Goal: Navigation & Orientation: Find specific page/section

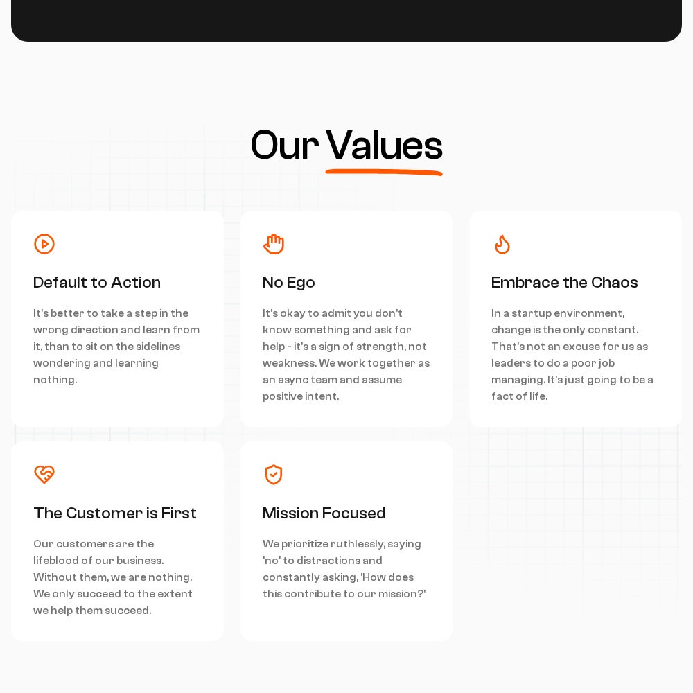
scroll to position [6238, 0]
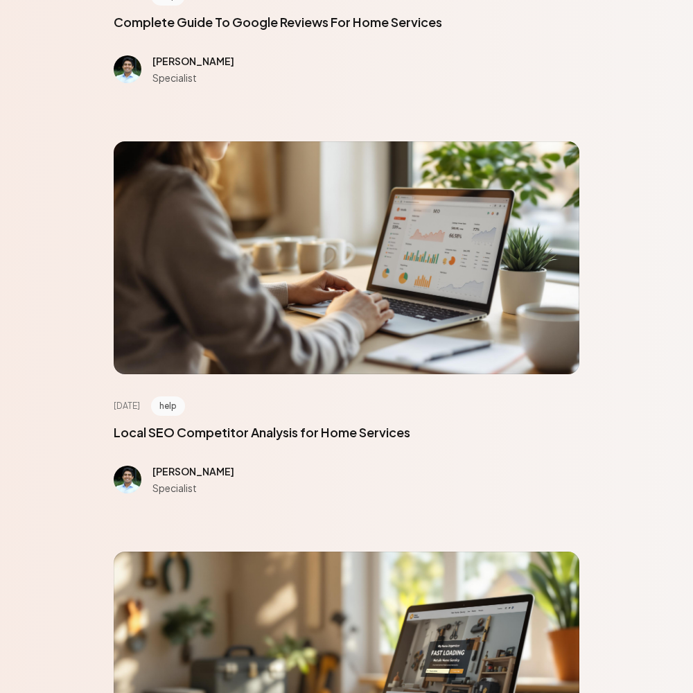
scroll to position [6238, 0]
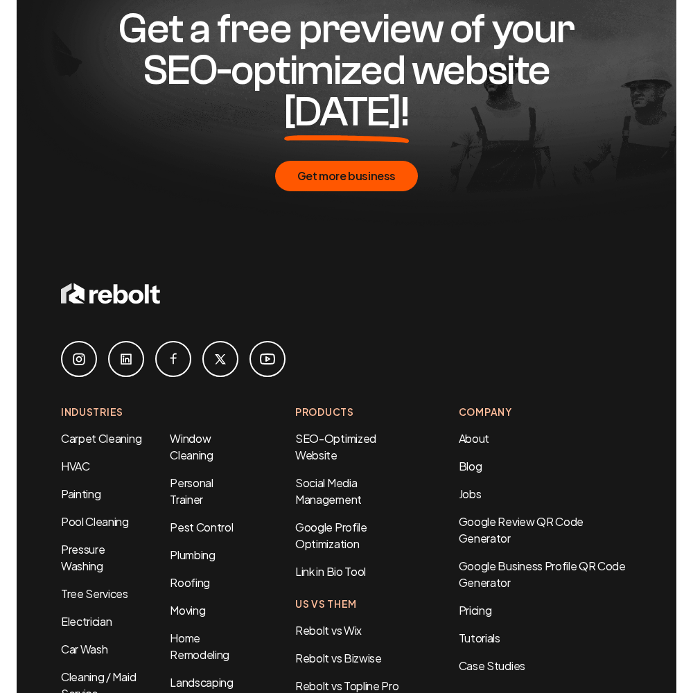
scroll to position [930, 0]
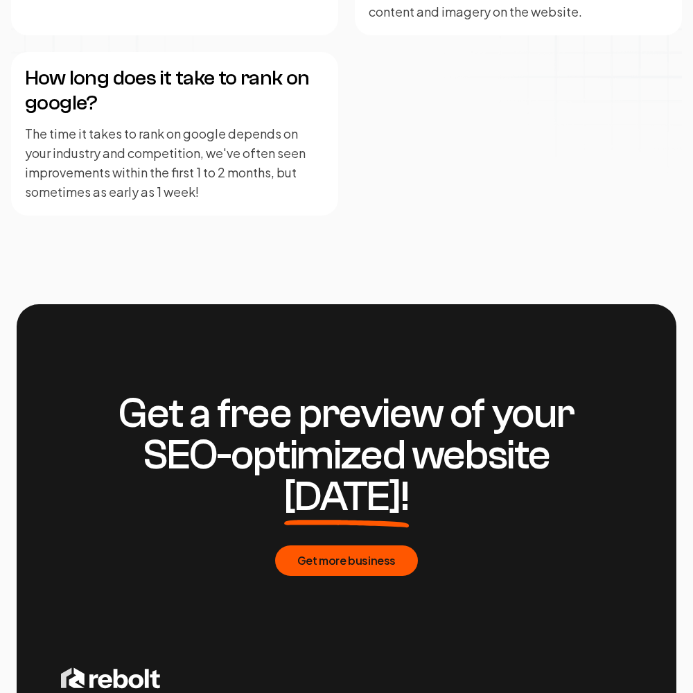
scroll to position [3375, 0]
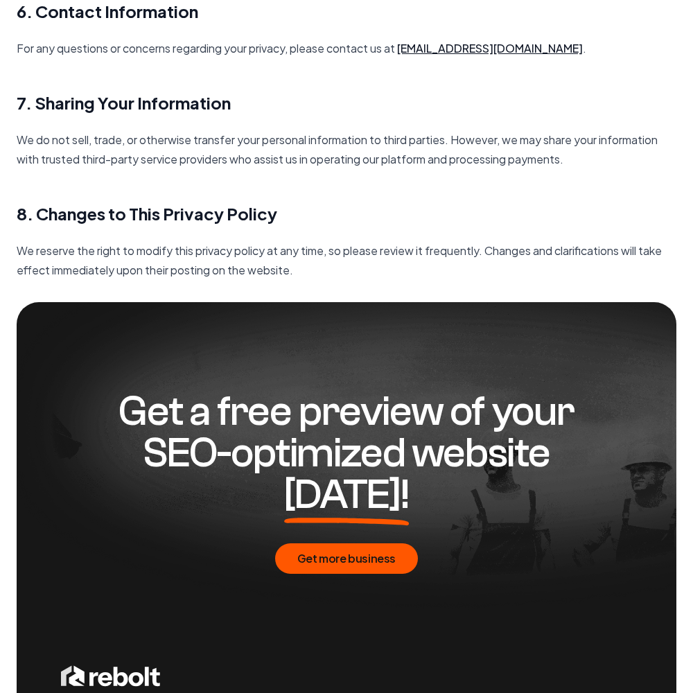
scroll to position [2006, 0]
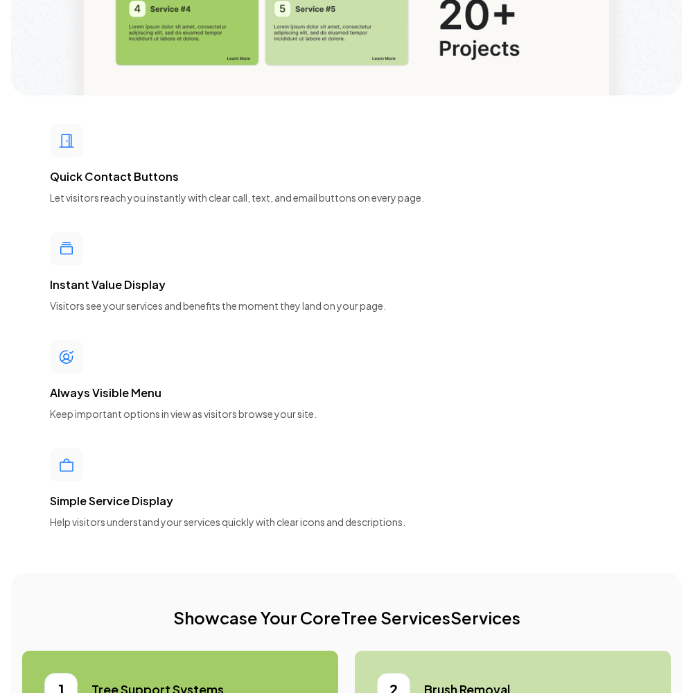
scroll to position [6238, 0]
